Goal: Information Seeking & Learning: Learn about a topic

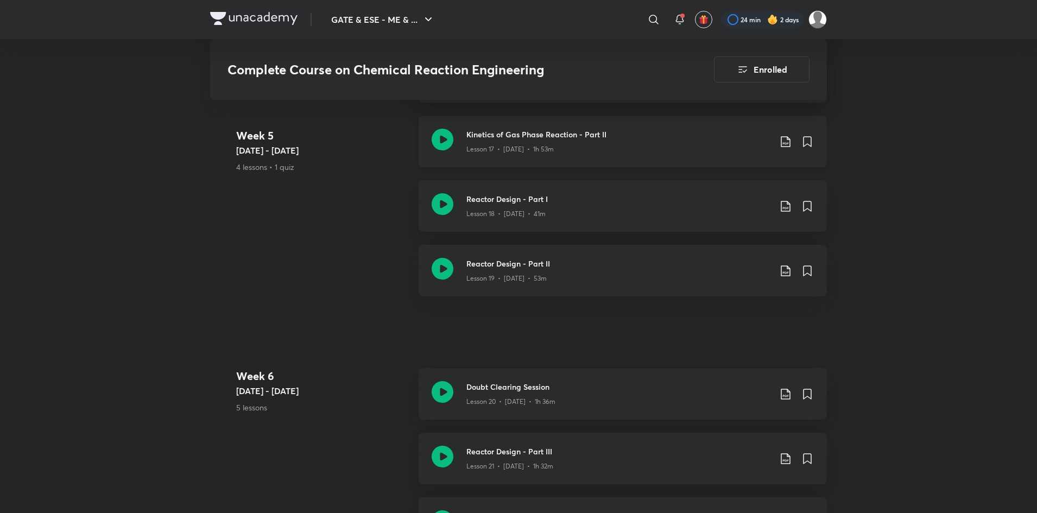
scroll to position [2033, 0]
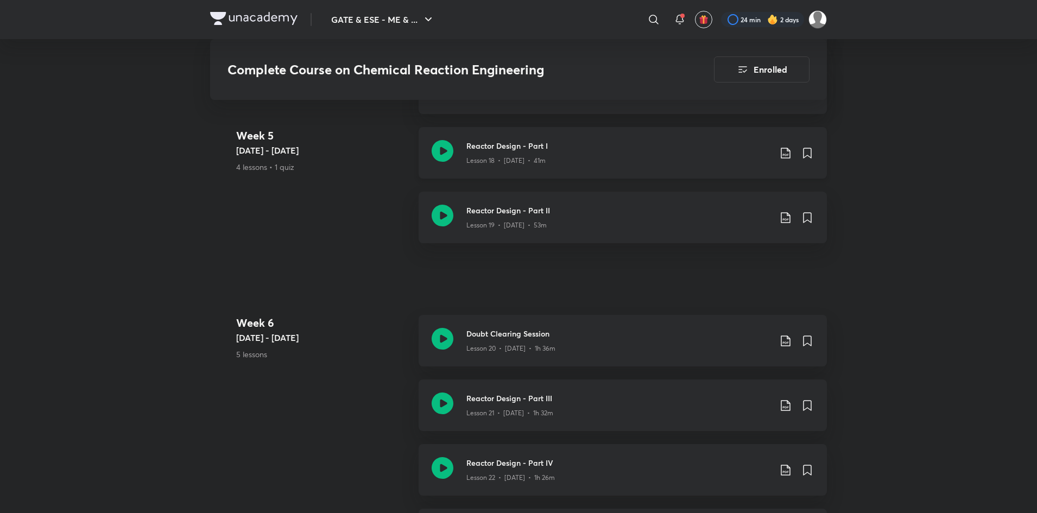
click at [677, 155] on div "Lesson 18 • [DATE] • 41m" at bounding box center [619, 159] width 304 height 14
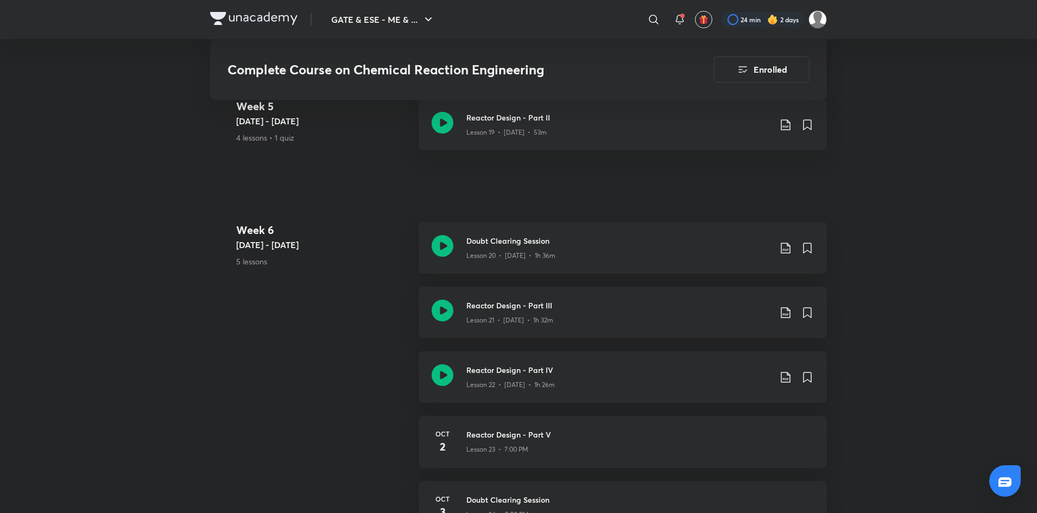
scroll to position [2126, 0]
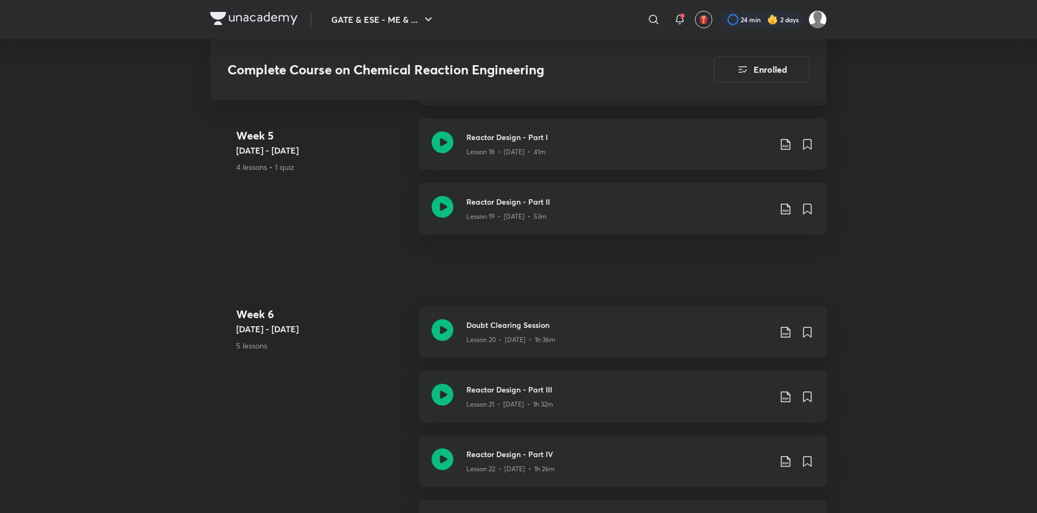
scroll to position [2042, 0]
click at [637, 143] on h3 "Reactor Design - Part I" at bounding box center [619, 137] width 304 height 11
